Goal: Task Accomplishment & Management: Manage account settings

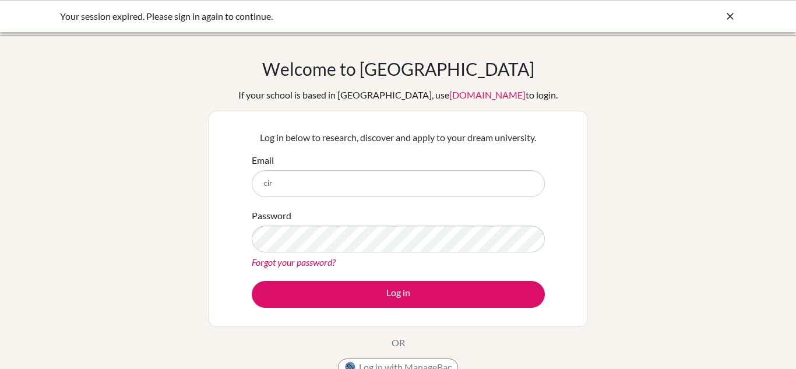
click at [427, 171] on input "cir" at bounding box center [398, 183] width 293 height 27
type input "c"
click at [470, 180] on input "Email" at bounding box center [398, 183] width 293 height 27
click at [460, 182] on input "Email" at bounding box center [398, 183] width 293 height 27
type input "cirena.lanfranco@doulosclassroom.org"
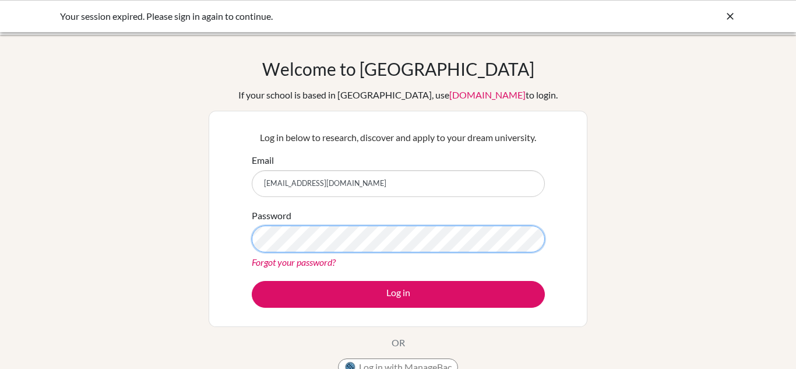
click at [252, 281] on button "Log in" at bounding box center [398, 294] width 293 height 27
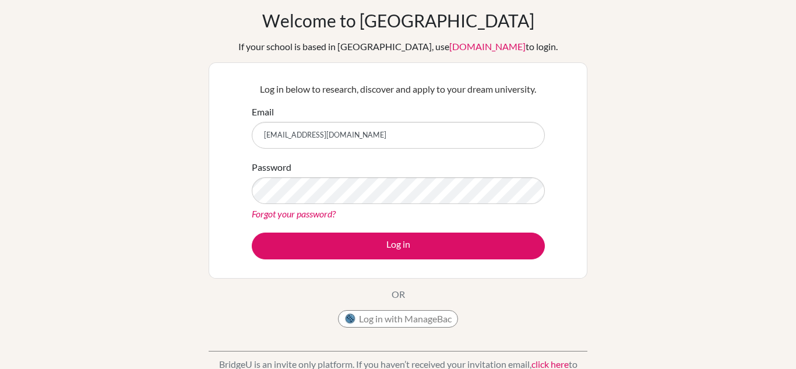
scroll to position [46, 0]
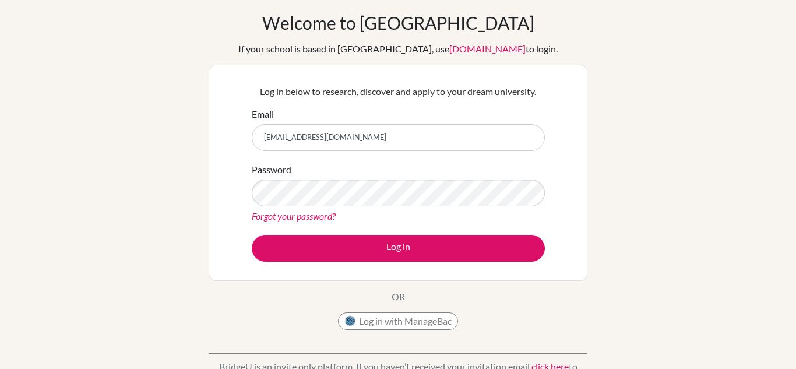
click at [321, 219] on link "Forgot your password?" at bounding box center [294, 215] width 84 height 11
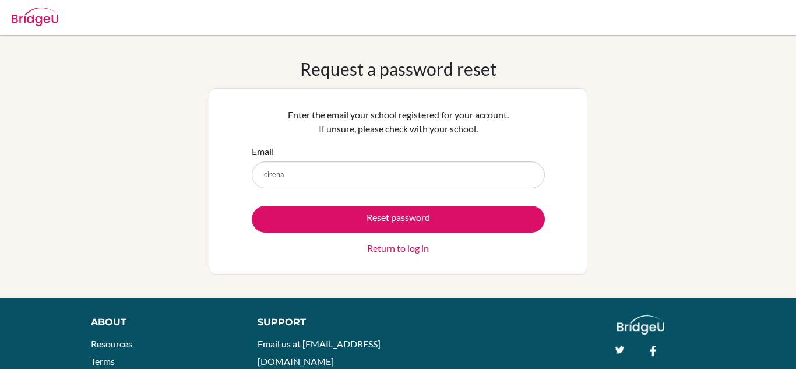
type input "cirena.lanfranco@doulosclassroom.org"
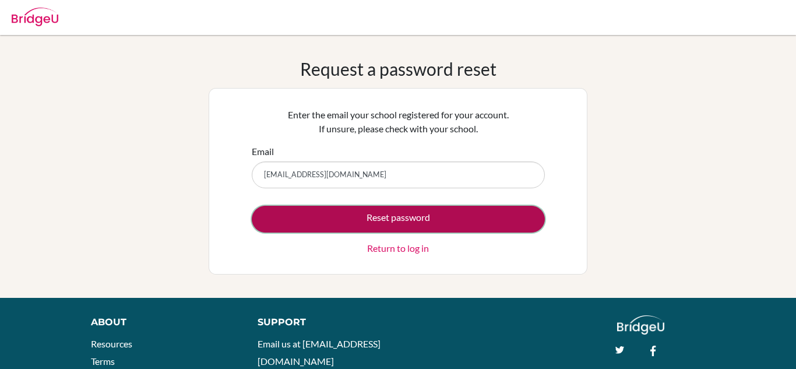
click at [462, 216] on button "Reset password" at bounding box center [398, 219] width 293 height 27
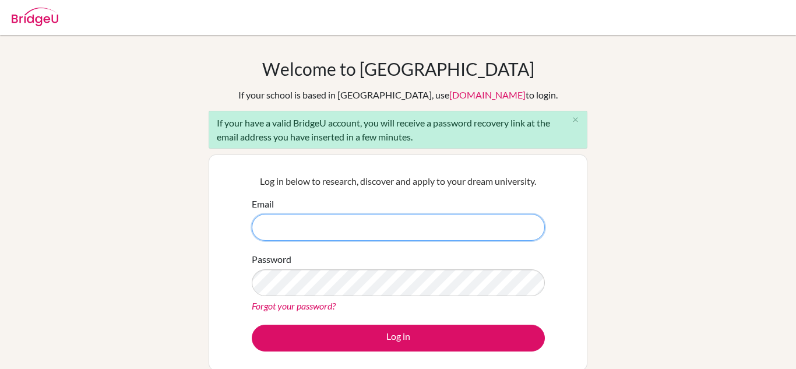
click at [484, 215] on input "Email" at bounding box center [398, 227] width 293 height 27
click at [426, 228] on input "Email" at bounding box center [398, 227] width 293 height 27
type input "[EMAIL_ADDRESS][DOMAIN_NAME]"
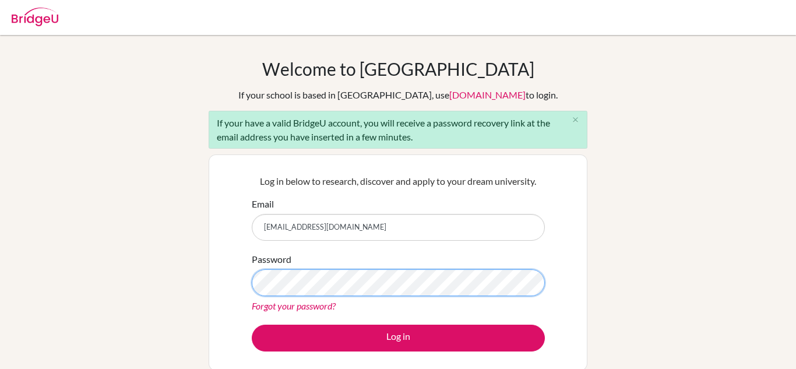
click at [252, 325] on button "Log in" at bounding box center [398, 338] width 293 height 27
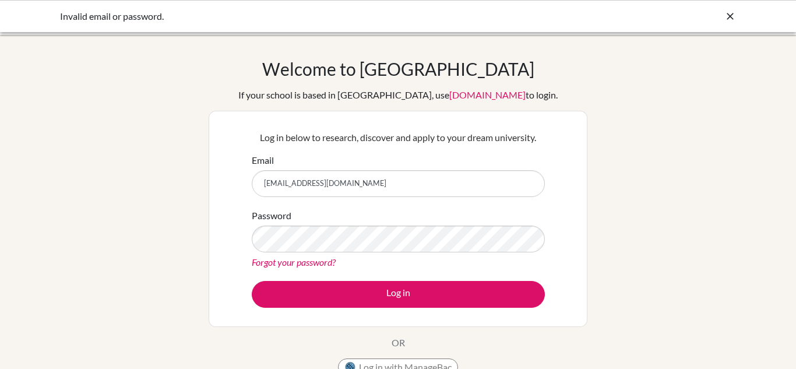
click at [328, 264] on link "Forgot your password?" at bounding box center [294, 261] width 84 height 11
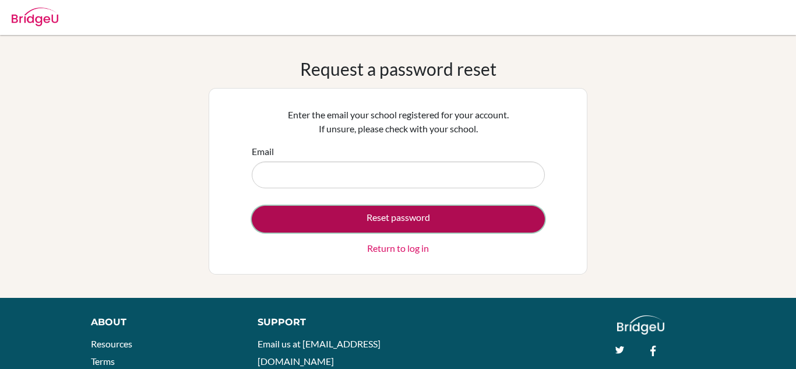
click at [464, 220] on button "Reset password" at bounding box center [398, 219] width 293 height 27
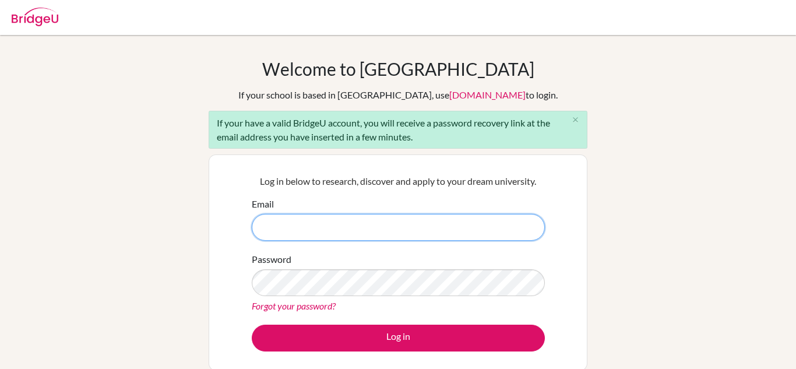
click at [354, 229] on input "Email" at bounding box center [398, 227] width 293 height 27
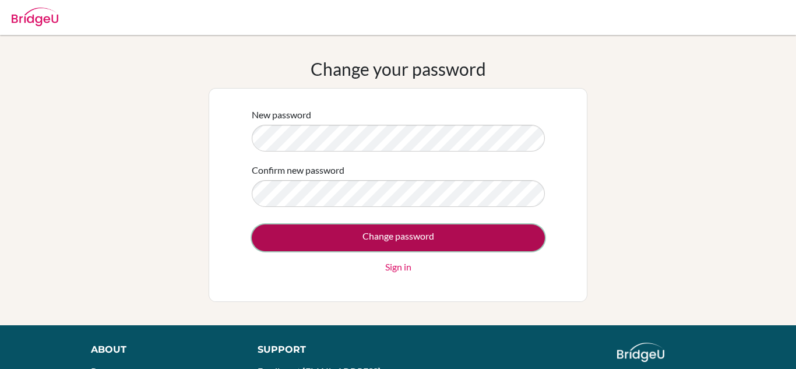
click at [453, 248] on input "Change password" at bounding box center [398, 237] width 293 height 27
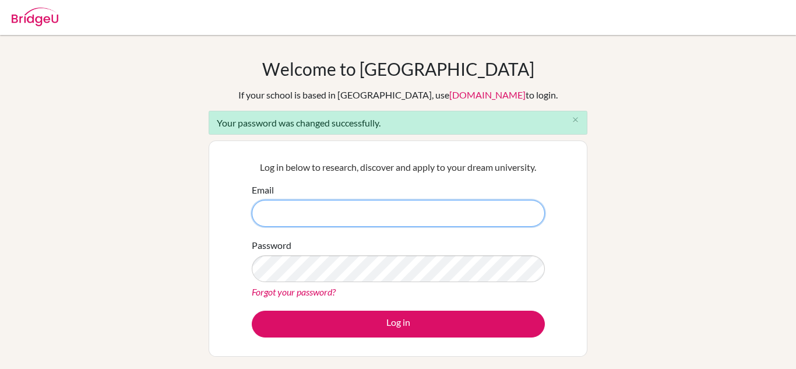
type input "cirena.lanfranco@doulosclassroom.org"
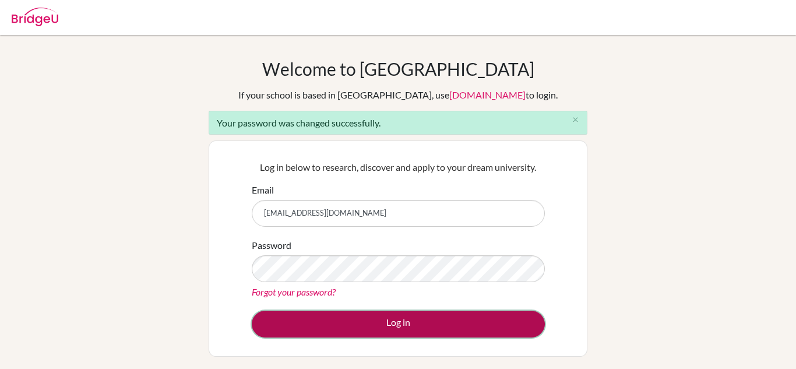
click at [477, 323] on button "Log in" at bounding box center [398, 324] width 293 height 27
